Goal: Navigation & Orientation: Find specific page/section

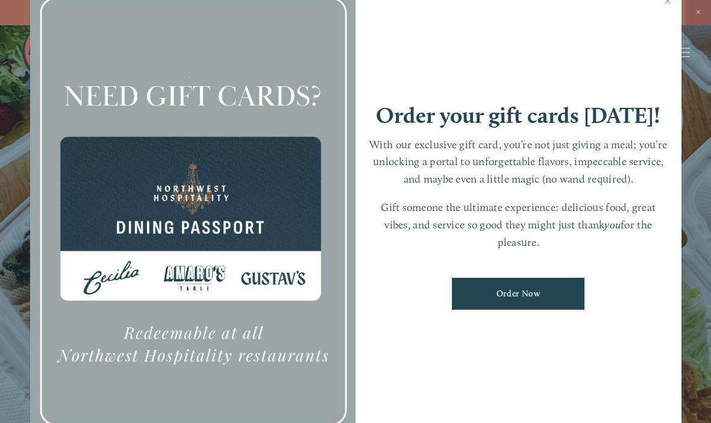
scroll to position [25, 0]
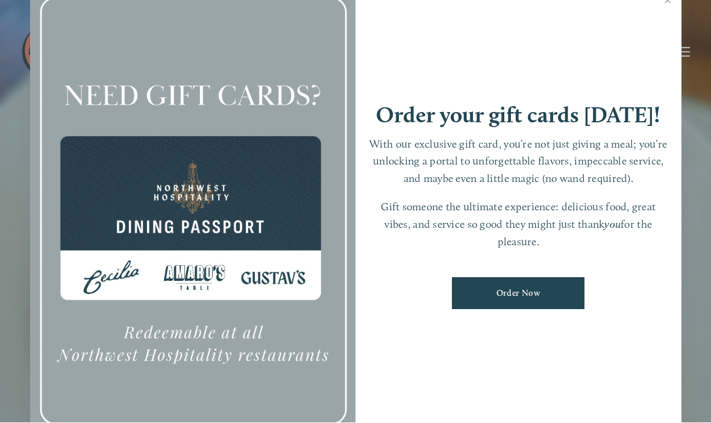
click at [667, 10] on link "Close" at bounding box center [668, 3] width 24 height 34
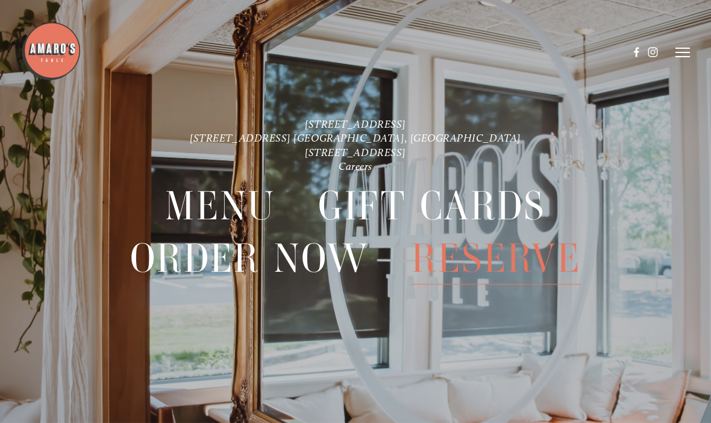
scroll to position [0, 0]
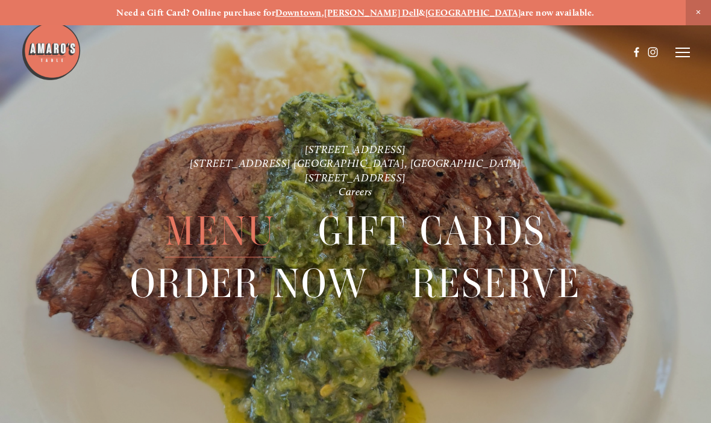
click at [684, 51] on icon at bounding box center [683, 52] width 14 height 11
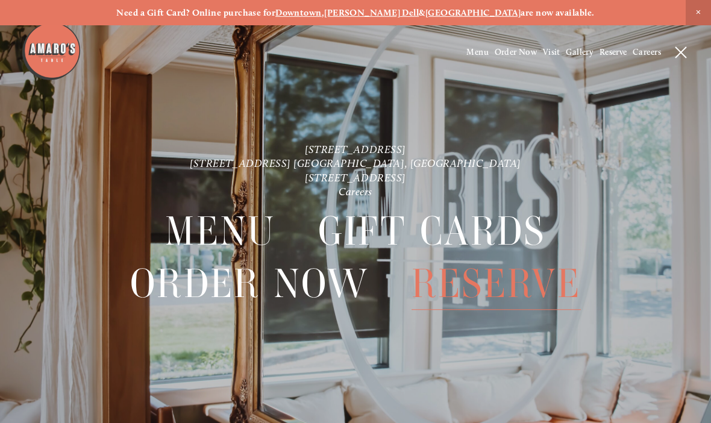
click at [578, 48] on span "Gallery" at bounding box center [580, 52] width 28 height 10
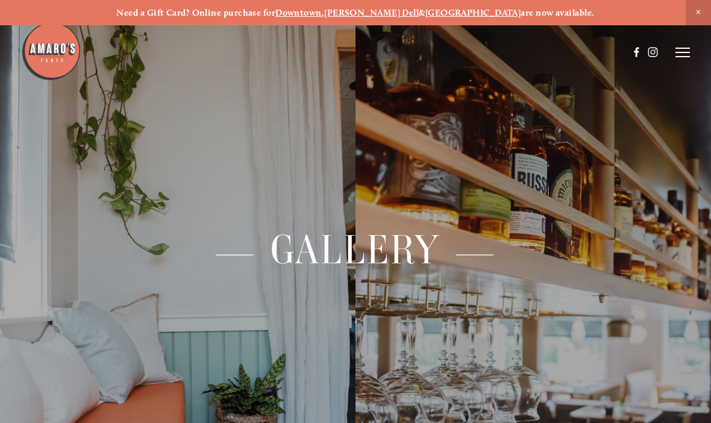
click at [691, 44] on div "— Gallery — ↓" at bounding box center [355, 211] width 711 height 423
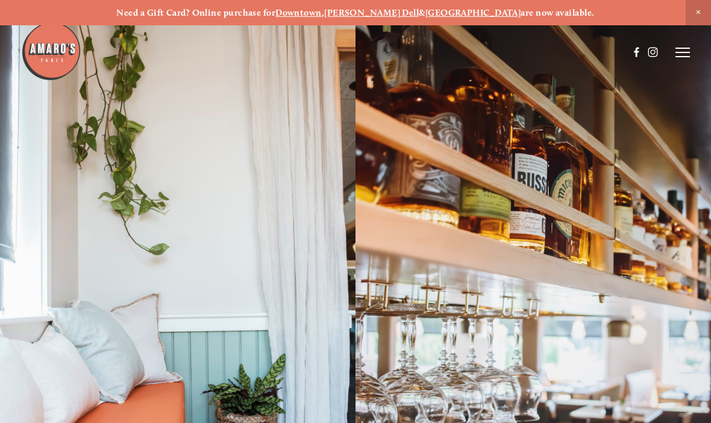
click at [681, 50] on icon at bounding box center [683, 52] width 14 height 11
click at [477, 51] on span "Menu" at bounding box center [478, 52] width 22 height 10
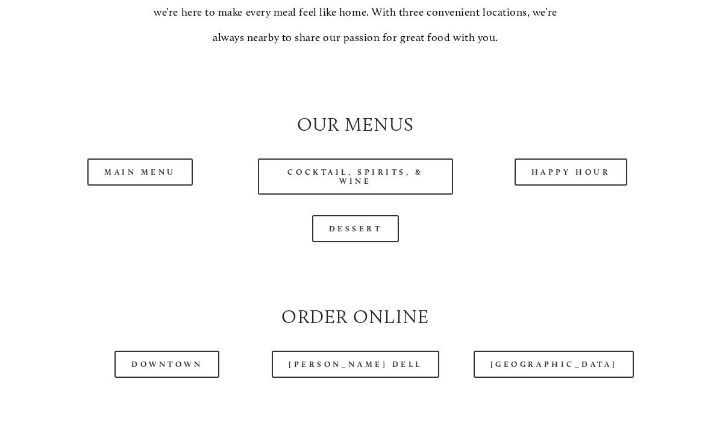
scroll to position [1015, 0]
click at [141, 174] on link "Main Menu" at bounding box center [139, 172] width 105 height 27
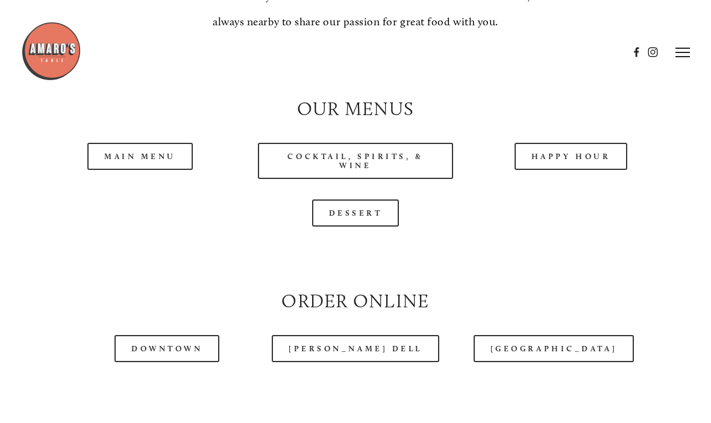
scroll to position [1013, 0]
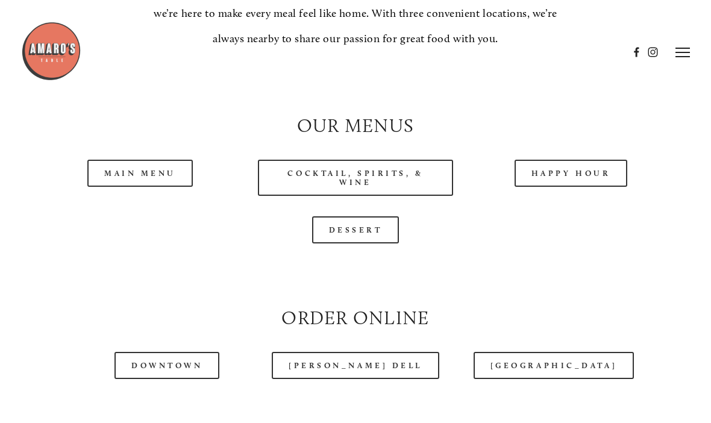
click at [562, 185] on link "Happy Hour" at bounding box center [571, 173] width 113 height 27
